Goal: Task Accomplishment & Management: Complete application form

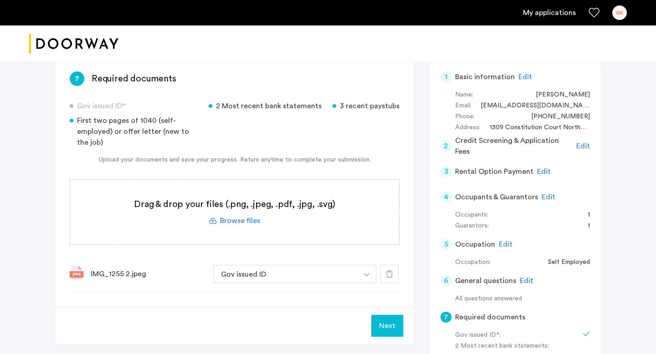
scroll to position [145, 0]
click at [242, 221] on label at bounding box center [234, 213] width 329 height 65
click at [0, 0] on input "file" at bounding box center [0, 0] width 0 height 0
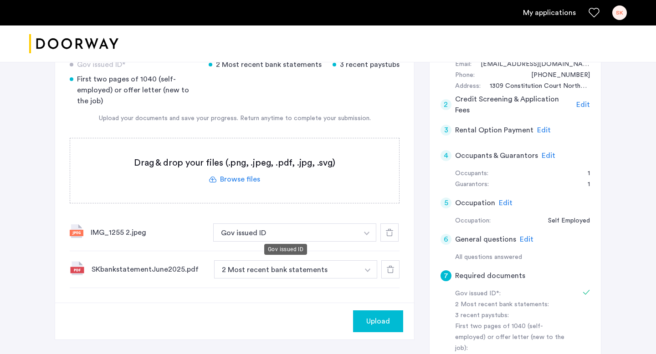
scroll to position [221, 0]
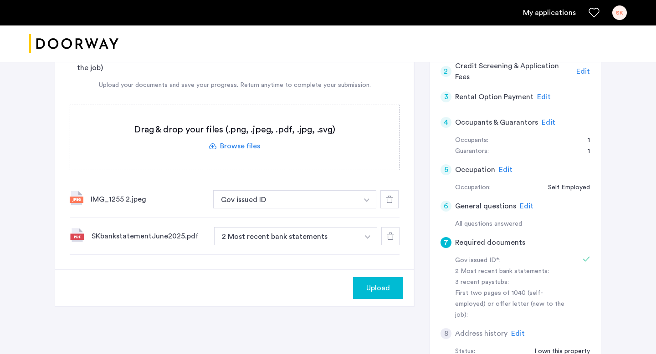
click at [377, 291] on span "Upload" at bounding box center [378, 288] width 24 height 11
click at [231, 146] on label at bounding box center [234, 137] width 329 height 65
click at [0, 0] on input "file" at bounding box center [0, 0] width 0 height 0
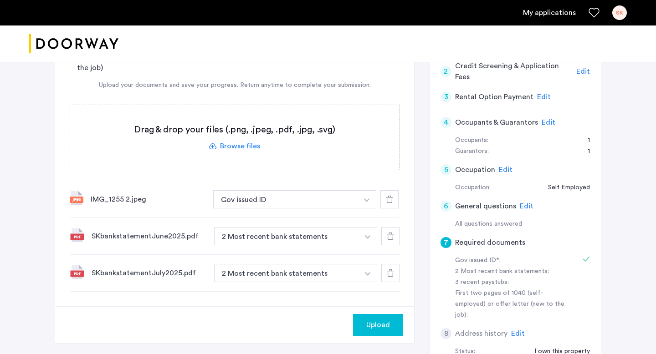
click at [249, 141] on label at bounding box center [234, 137] width 329 height 65
click at [0, 0] on input "file" at bounding box center [0, 0] width 0 height 0
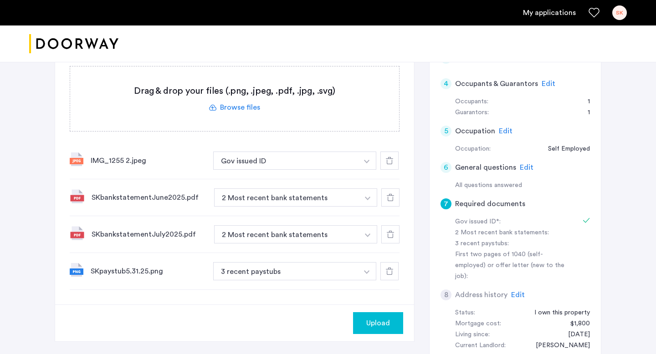
scroll to position [264, 0]
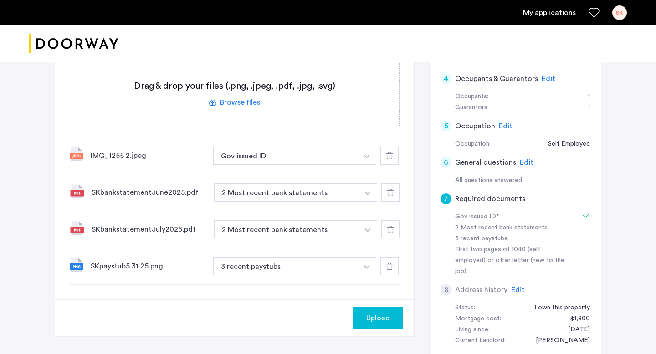
click at [247, 107] on label at bounding box center [234, 94] width 329 height 65
click at [0, 0] on input "file" at bounding box center [0, 0] width 0 height 0
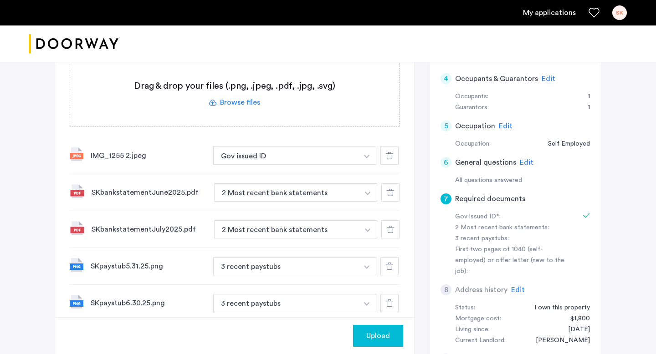
click at [232, 100] on label at bounding box center [234, 94] width 329 height 65
click at [0, 0] on input "file" at bounding box center [0, 0] width 0 height 0
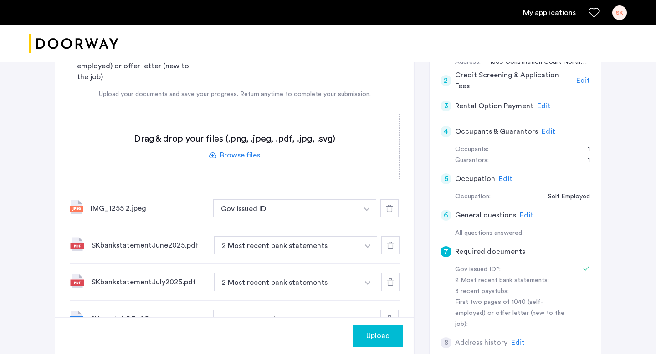
scroll to position [205, 0]
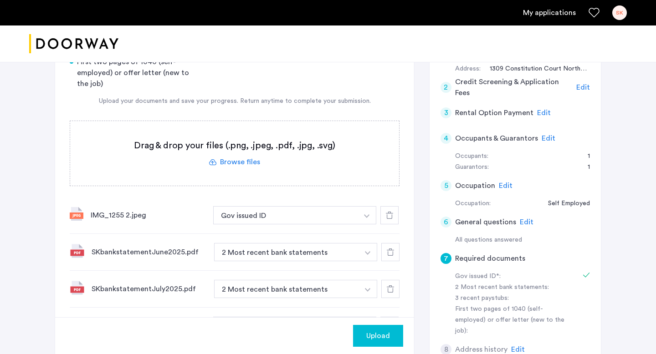
click at [248, 163] on label at bounding box center [234, 153] width 329 height 65
click at [0, 0] on input "file" at bounding box center [0, 0] width 0 height 0
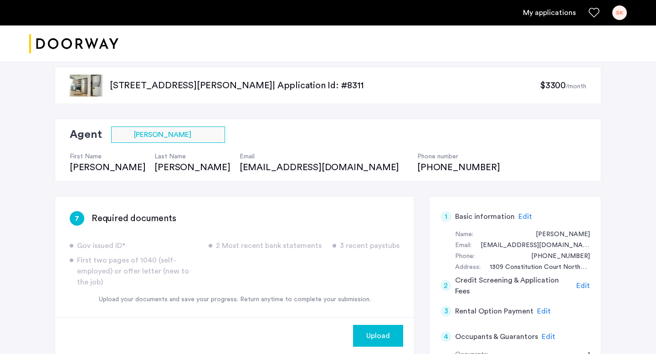
scroll to position [505, 0]
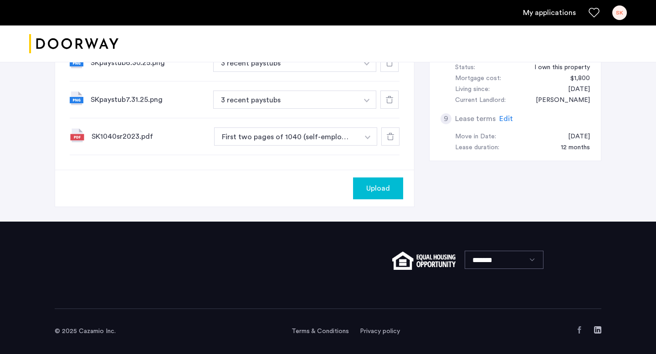
click at [381, 189] on span "Upload" at bounding box center [378, 188] width 24 height 11
click at [391, 192] on button "Next" at bounding box center [387, 189] width 32 height 22
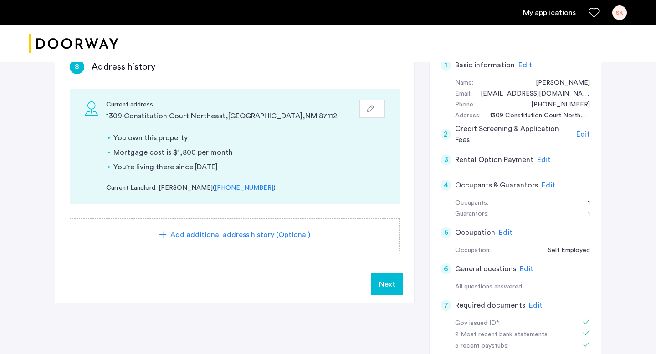
scroll to position [159, 0]
click at [388, 289] on span "Next" at bounding box center [387, 283] width 16 height 11
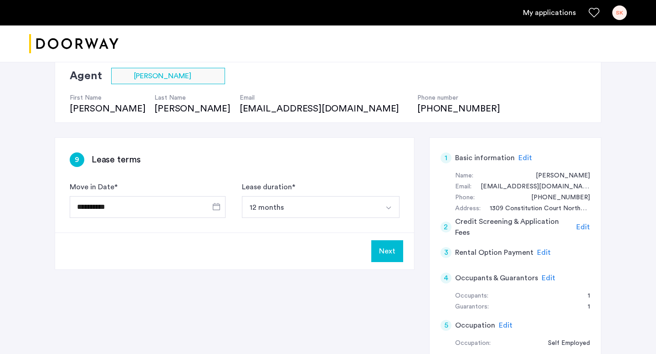
scroll to position [65, 0]
click at [384, 259] on button "Next" at bounding box center [387, 251] width 32 height 22
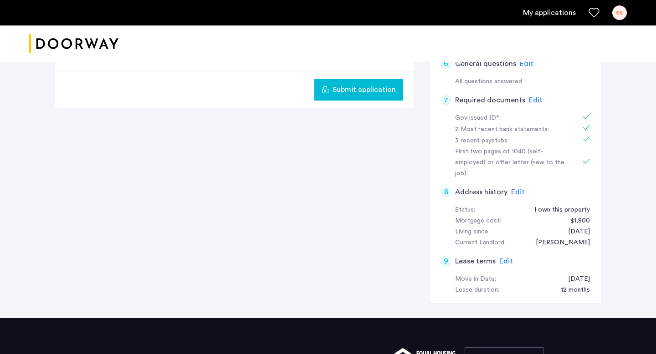
scroll to position [364, 0]
